Goal: Obtain resource: Obtain resource

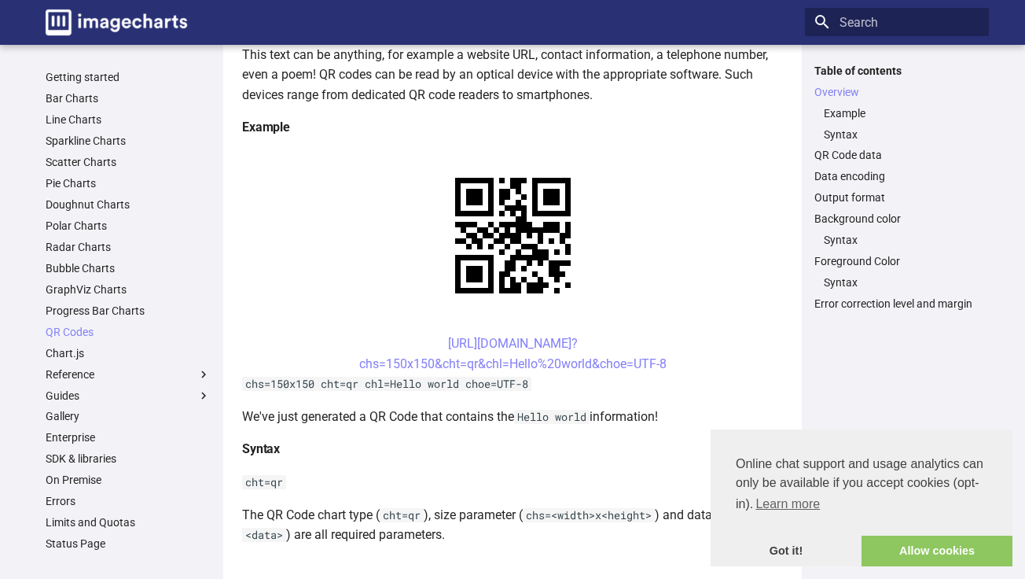
scroll to position [331, 0]
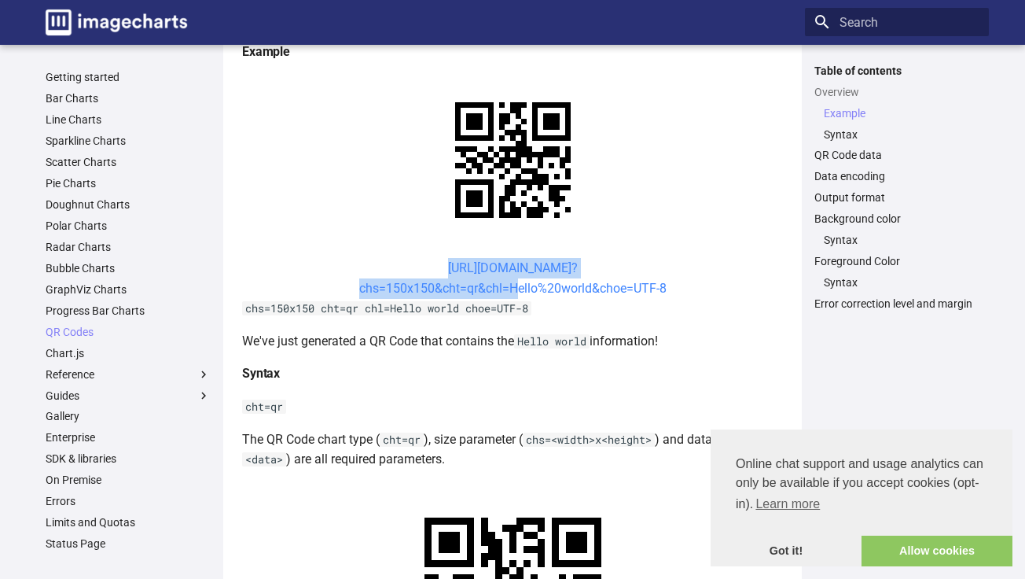
drag, startPoint x: 444, startPoint y: 267, endPoint x: 508, endPoint y: 291, distance: 67.9
click at [508, 291] on center "[URL][DOMAIN_NAME]? chs=150x150&cht=qr&chl=Hello%20world&choe=UTF-8" at bounding box center [512, 278] width 541 height 40
copy link "[URL][DOMAIN_NAME]? chs=150x150&cht=qr&chl="
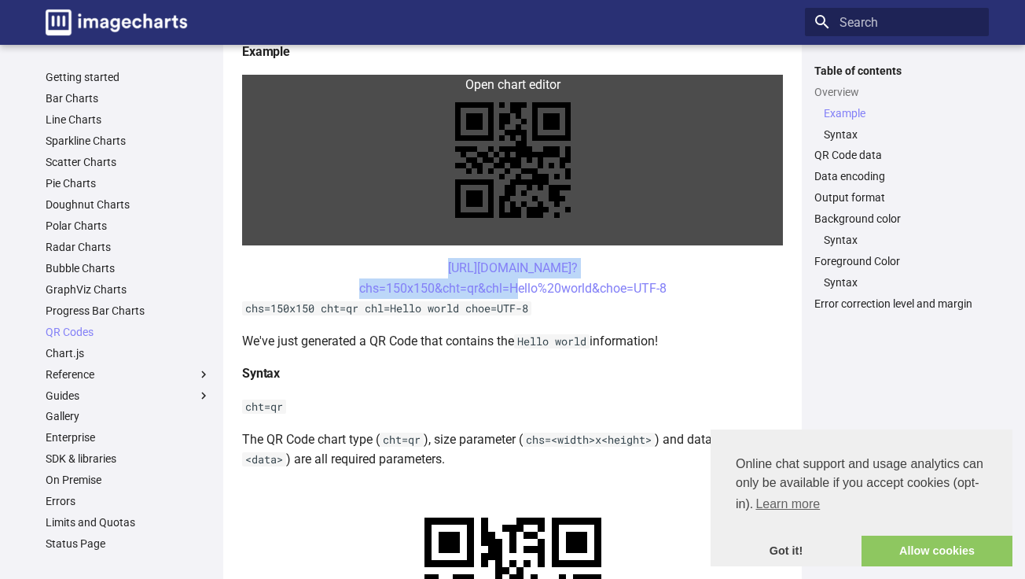
click at [312, 215] on link at bounding box center [512, 160] width 541 height 171
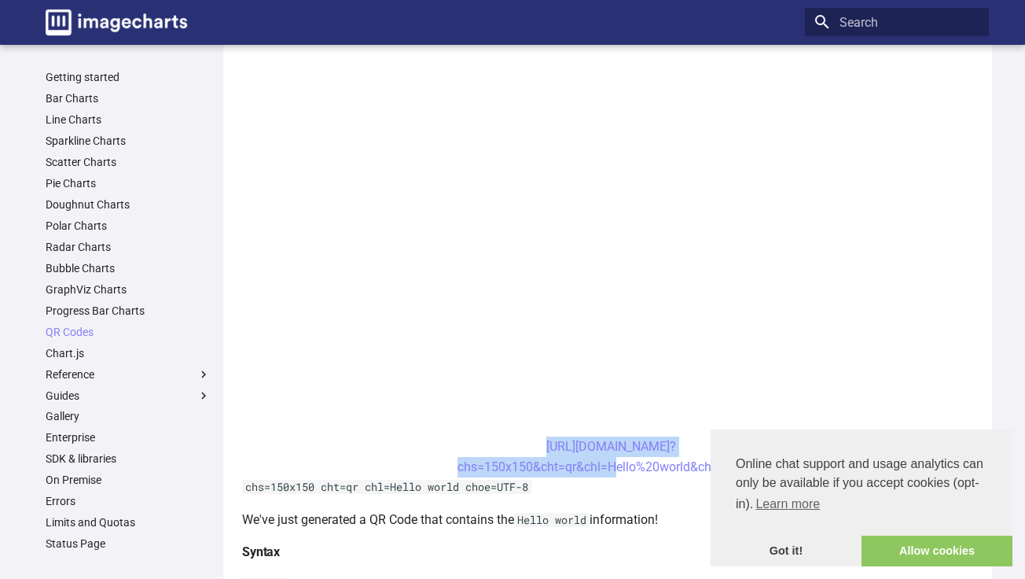
scroll to position [477, 0]
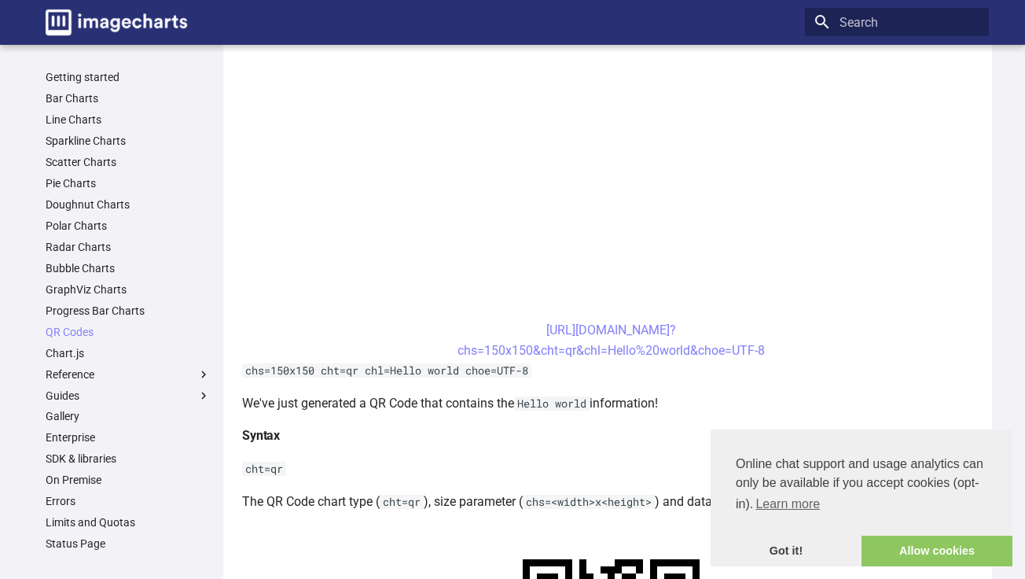
click at [529, 337] on center "[URL][DOMAIN_NAME]? chs=150x150&cht=qr&chl=Hello%20world&choe=UTF-8" at bounding box center [611, 340] width 738 height 40
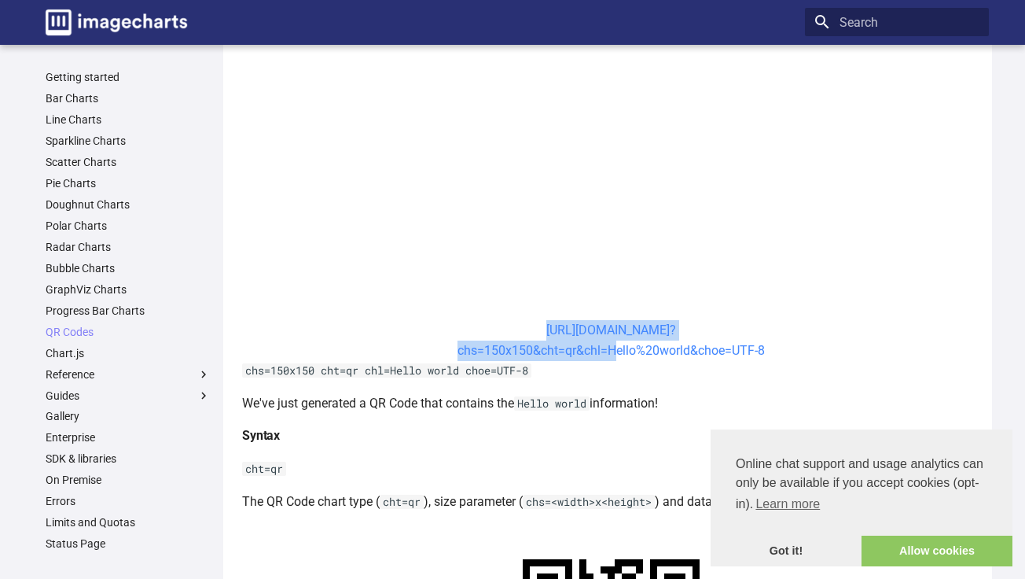
drag, startPoint x: 514, startPoint y: 326, endPoint x: 608, endPoint y: 354, distance: 97.5
click at [608, 354] on center "[URL][DOMAIN_NAME]? chs=150x150&cht=qr&chl=Hello%20world&choe=UTF-8" at bounding box center [611, 340] width 738 height 40
copy link "[URL][DOMAIN_NAME]? chs=150x150&cht=qr&chl="
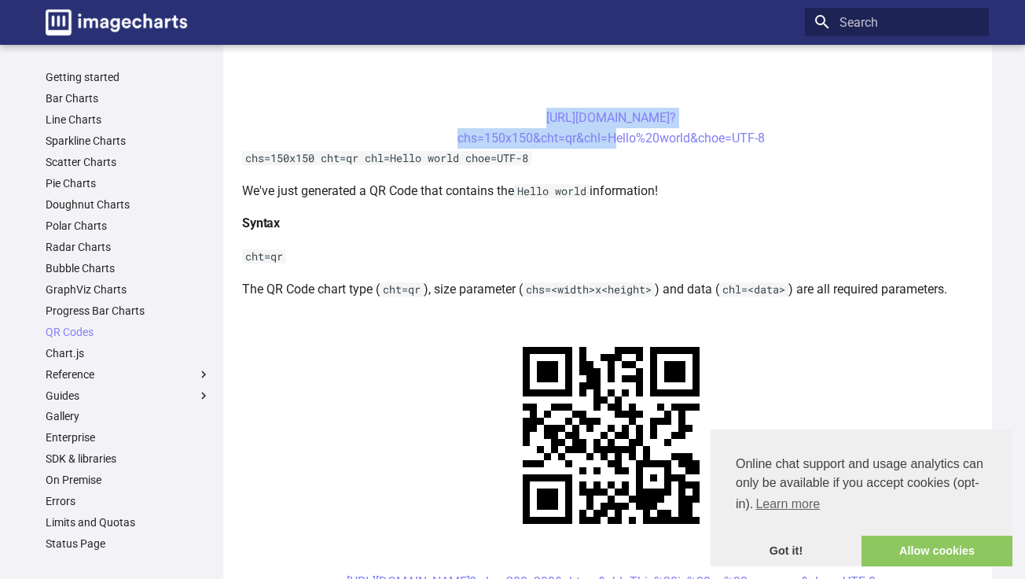
scroll to position [689, 0]
copy link "[URL][DOMAIN_NAME]? chs=150x150&cht=qr&chl="
